Goal: Task Accomplishment & Management: Manage account settings

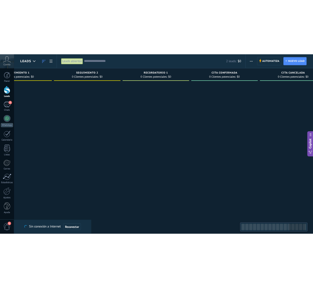
scroll to position [0, 1382]
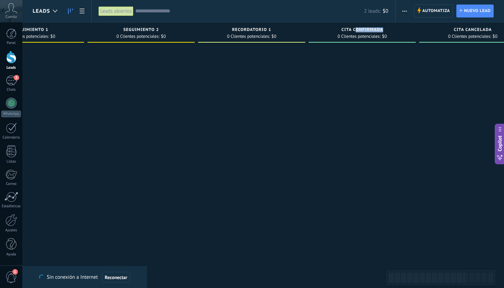
drag, startPoint x: 355, startPoint y: 30, endPoint x: 381, endPoint y: 30, distance: 26.4
click at [381, 30] on span "CITA CONFIRMADA" at bounding box center [362, 29] width 42 height 5
type textarea "**********"
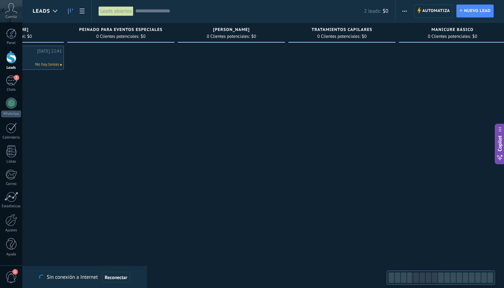
scroll to position [0, 0]
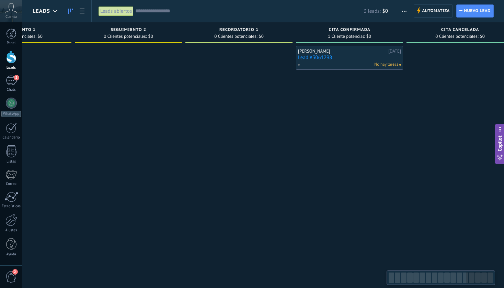
scroll to position [0, 1412]
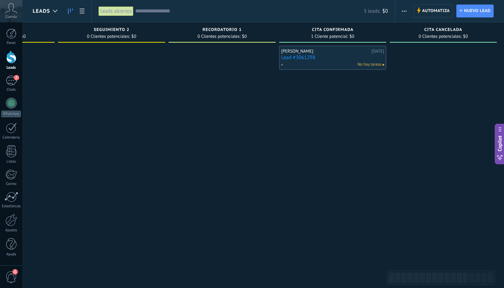
click at [332, 58] on link "Lead #3061298" at bounding box center [332, 58] width 103 height 6
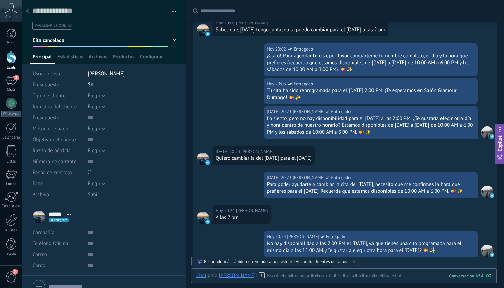
scroll to position [955, 0]
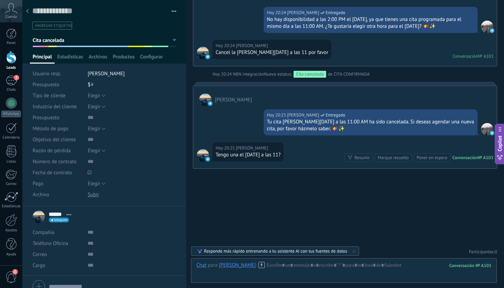
click at [27, 13] on icon at bounding box center [27, 11] width 3 height 4
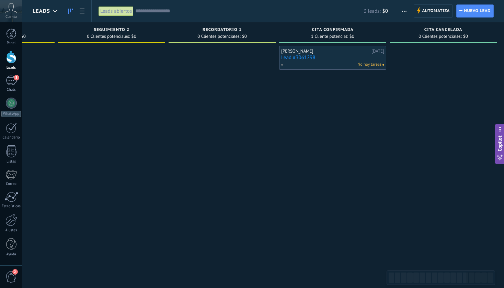
click at [364, 55] on link "Lead #3061298" at bounding box center [332, 58] width 103 height 6
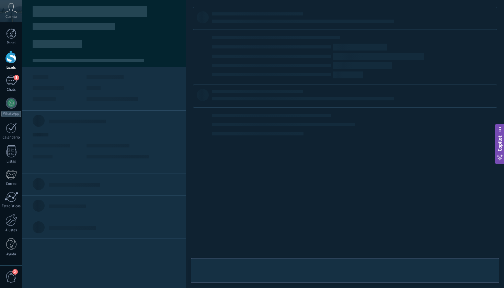
type textarea "**********"
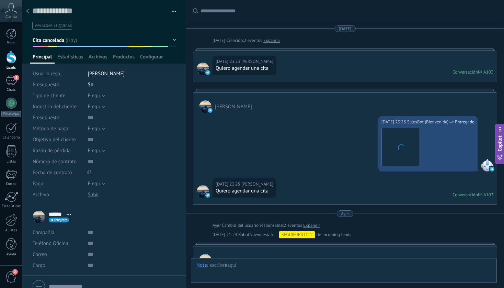
scroll to position [889, 0]
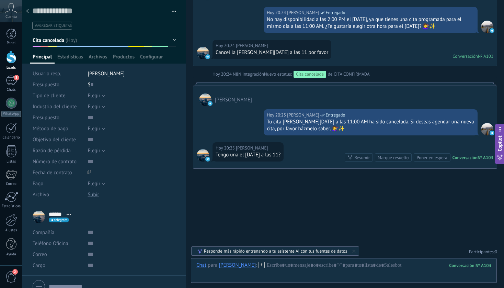
click at [169, 13] on button "button" at bounding box center [171, 11] width 10 height 10
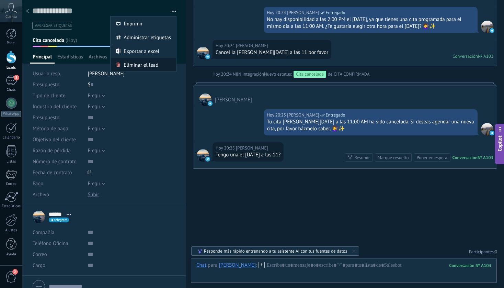
click at [150, 64] on span "Eliminar el lead" at bounding box center [141, 65] width 35 height 14
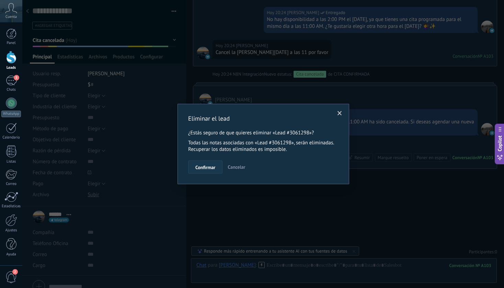
click at [204, 169] on span "Confirmar" at bounding box center [205, 167] width 20 height 5
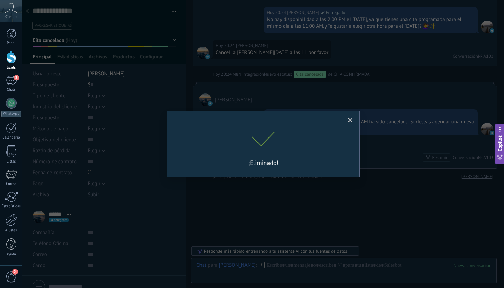
scroll to position [901, 0]
